Goal: Task Accomplishment & Management: Complete application form

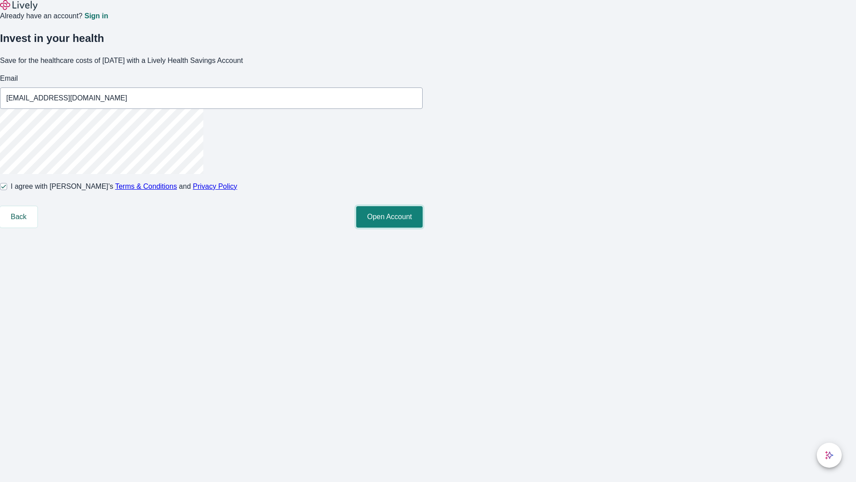
click at [423, 227] on button "Open Account" at bounding box center [389, 216] width 66 height 21
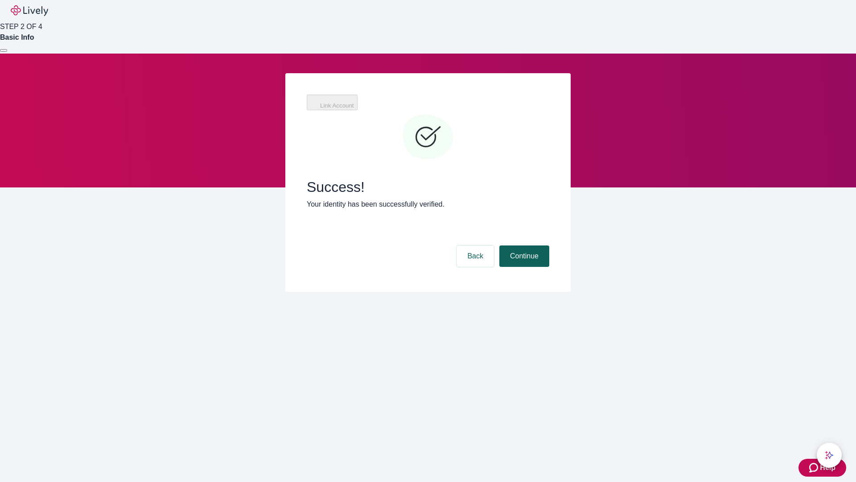
click at [523, 245] on button "Continue" at bounding box center [524, 255] width 50 height 21
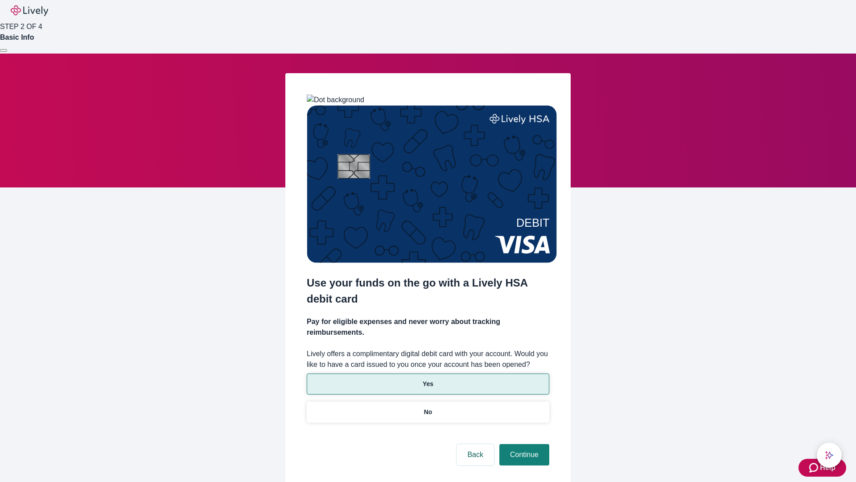
click at [428, 379] on p "Yes" at bounding box center [428, 383] width 11 height 9
click at [523, 444] on button "Continue" at bounding box center [524, 454] width 50 height 21
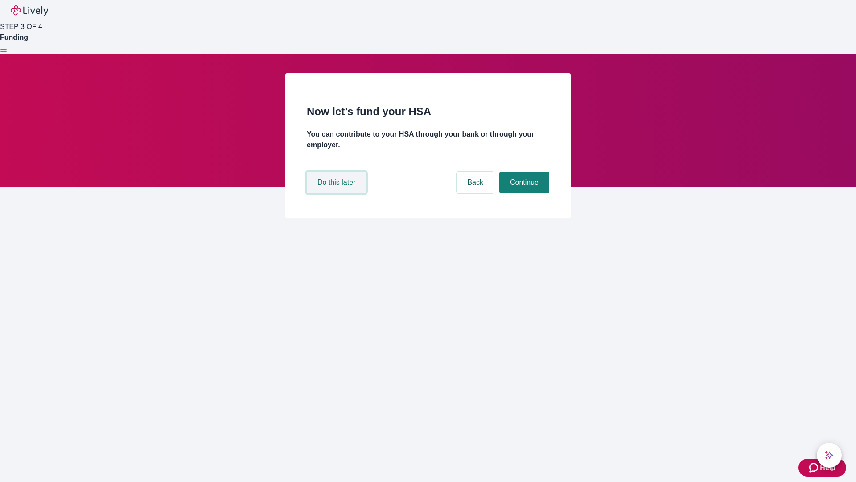
click at [338, 193] on button "Do this later" at bounding box center [336, 182] width 59 height 21
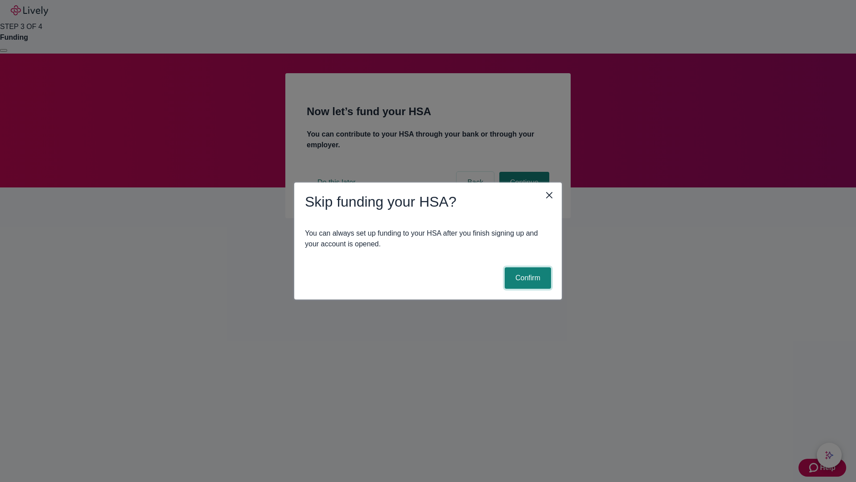
click at [527, 278] on button "Confirm" at bounding box center [528, 277] width 46 height 21
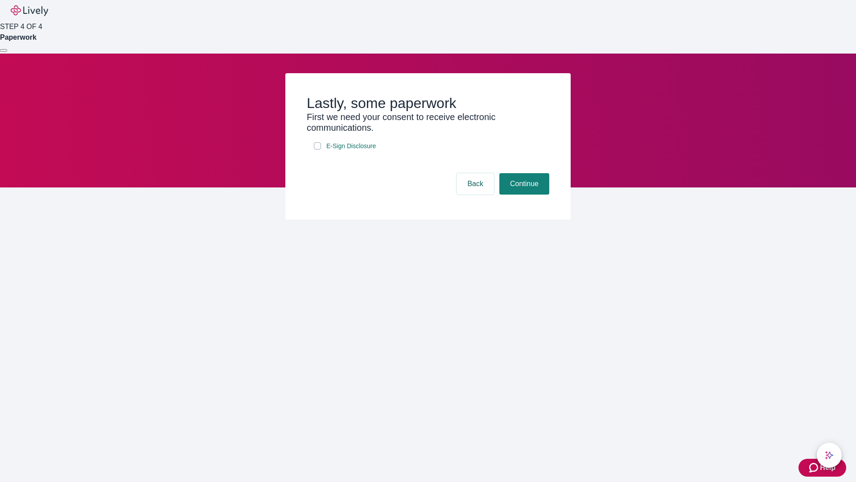
click at [318, 149] on input "E-Sign Disclosure" at bounding box center [317, 145] width 7 height 7
checkbox input "true"
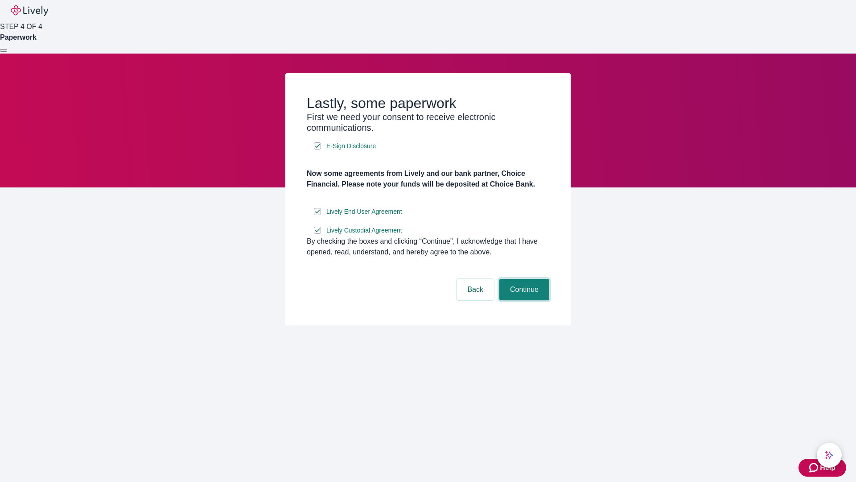
click at [523, 300] on button "Continue" at bounding box center [524, 289] width 50 height 21
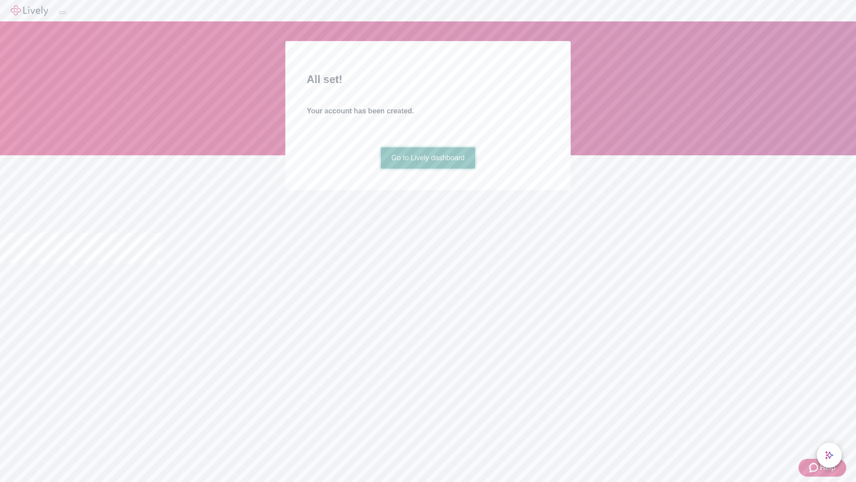
click at [428, 169] on link "Go to Lively dashboard" at bounding box center [428, 157] width 95 height 21
